Goal: Transaction & Acquisition: Purchase product/service

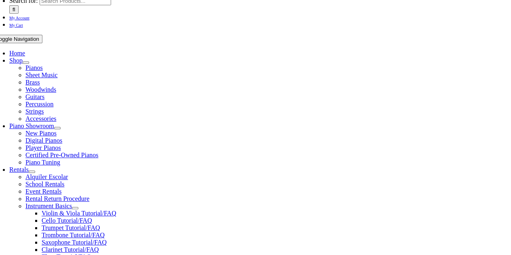
scroll to position [127, 0]
select select "2-[GEOGRAPHIC_DATA]"
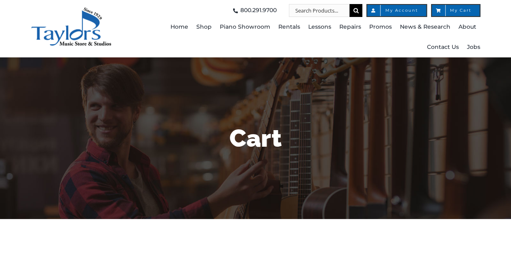
click at [323, 12] on input "Search for:" at bounding box center [319, 10] width 61 height 13
paste input "W62XE - Tradition of Excellence Book 2 - Eb Alto Saxophone"
click at [323, 12] on input "W62XE - Tradition of Excellence Book 2 - Eb Alto Saxophone" at bounding box center [319, 10] width 61 height 13
type input "W62XE - Tradition of Excellence Book 2 - Eb Alto Saxophone"
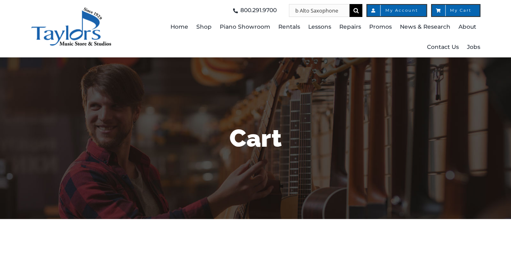
click at [349, 4] on input "" at bounding box center [355, 10] width 13 height 13
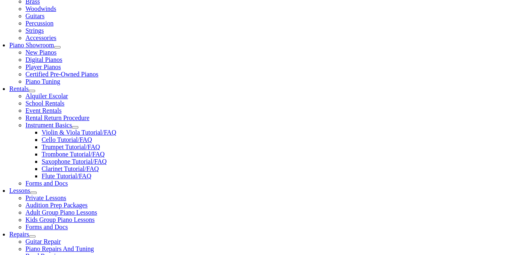
scroll to position [208, 0]
select select "PA"
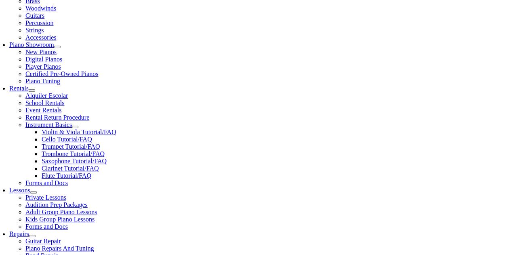
scroll to position [222, 0]
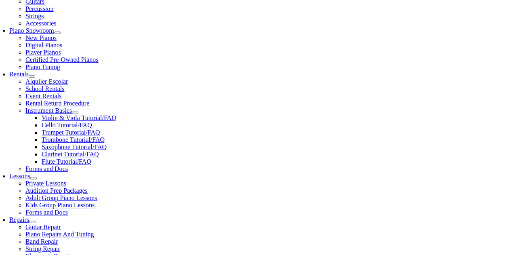
drag, startPoint x: 263, startPoint y: 185, endPoint x: 234, endPoint y: 183, distance: 29.5
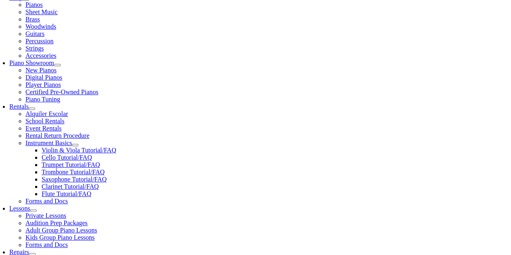
scroll to position [195, 0]
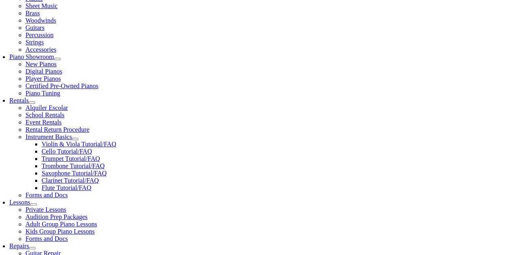
type input "Mhodges0822@gmail.com"
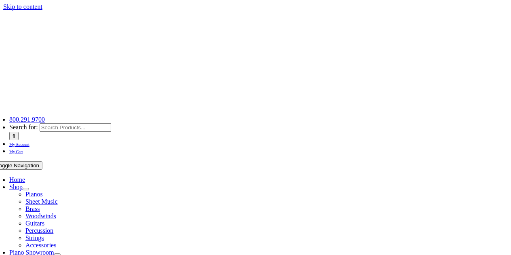
select select
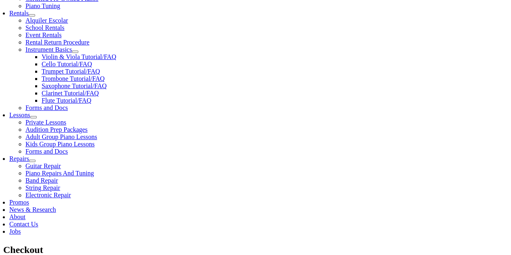
scroll to position [275, 0]
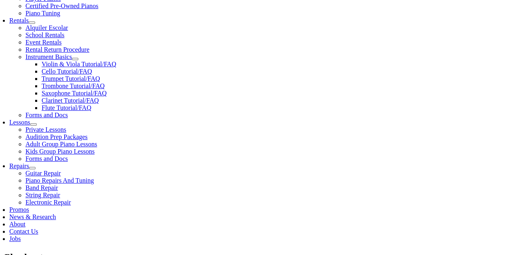
type input "Meredith"
type input "Hodges"
type input "3 Prince Edward Lane"
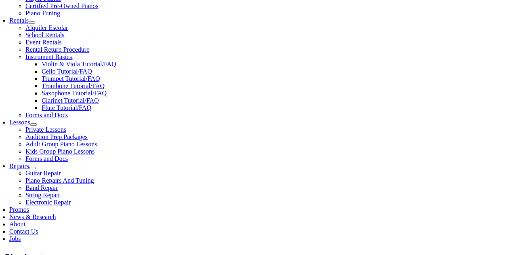
type input "Media"
select select "PA"
type input "19063"
type input "2154101320"
type input "mhodges0822@gmail.com"
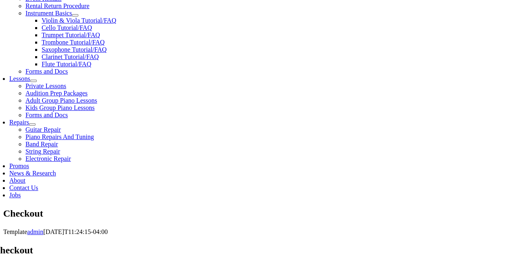
scroll to position [319, 0]
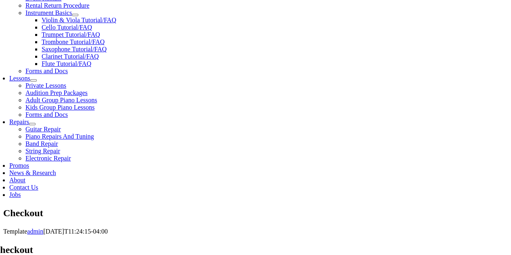
select select "mastercard"
type input "5466308684005211"
select select "11"
select select "2029"
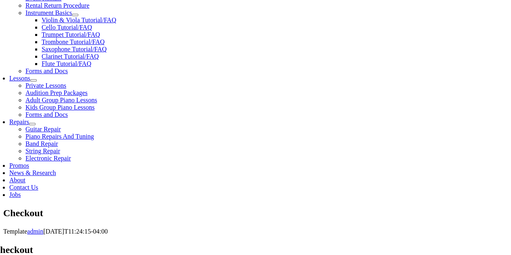
type input "521"
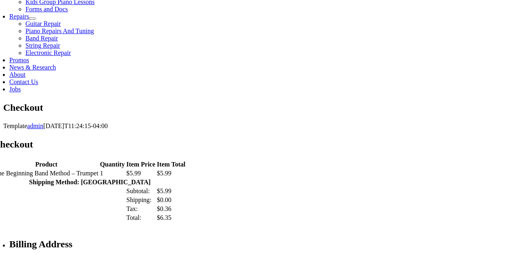
scroll to position [430, 0]
